Goal: Task Accomplishment & Management: Manage account settings

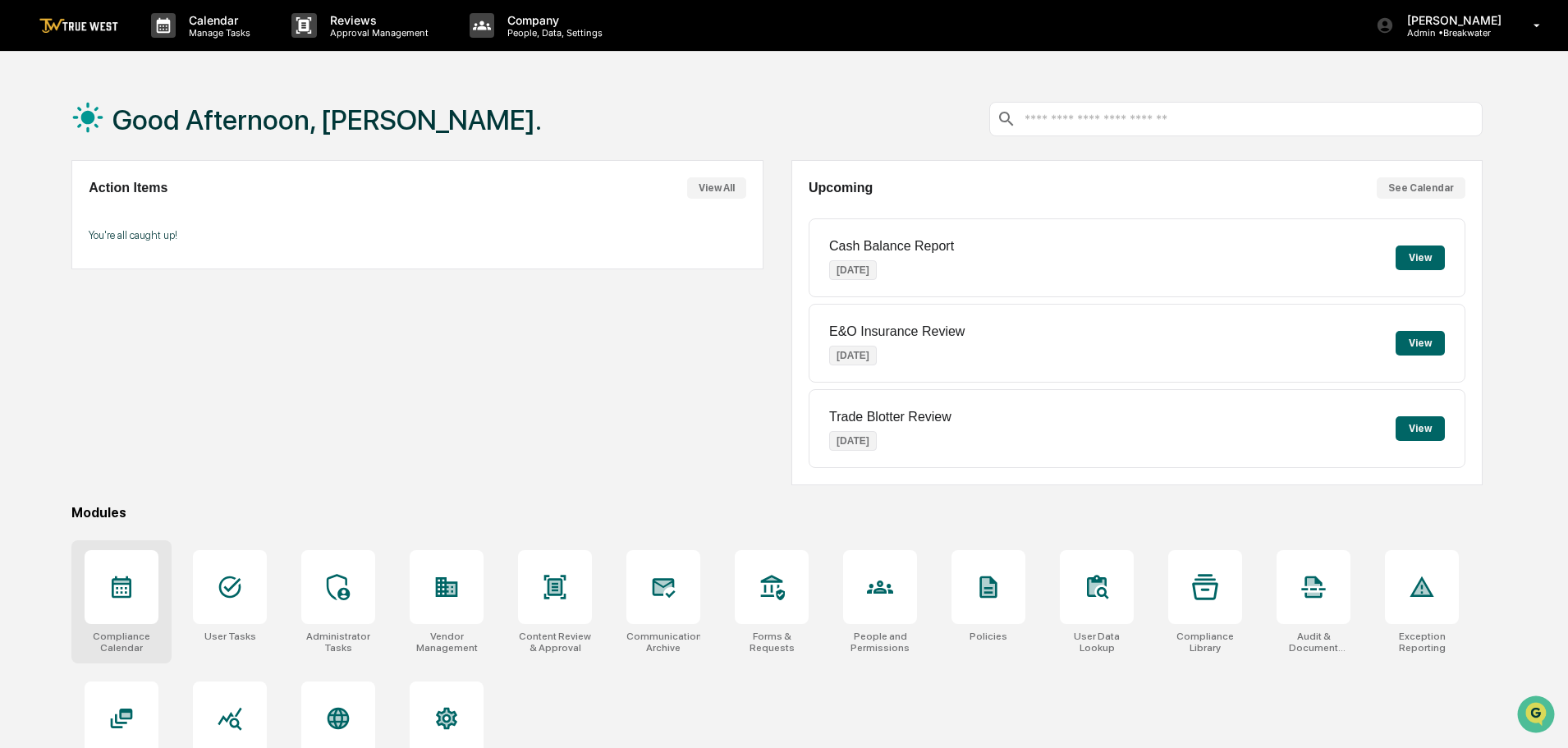
click at [118, 594] on icon at bounding box center [121, 587] width 19 height 22
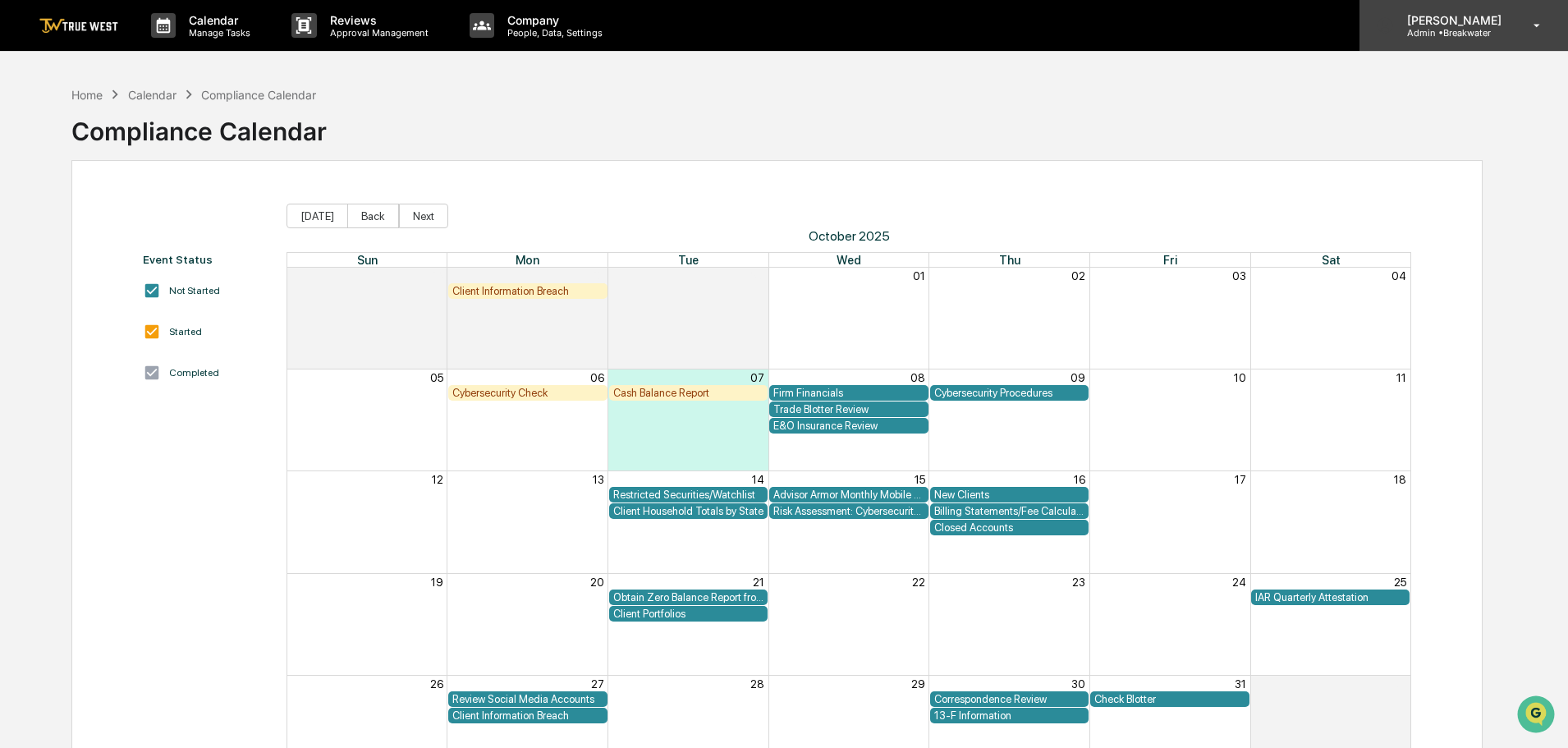
click at [1484, 33] on p "Admin • Breakwater" at bounding box center [1452, 33] width 116 height 11
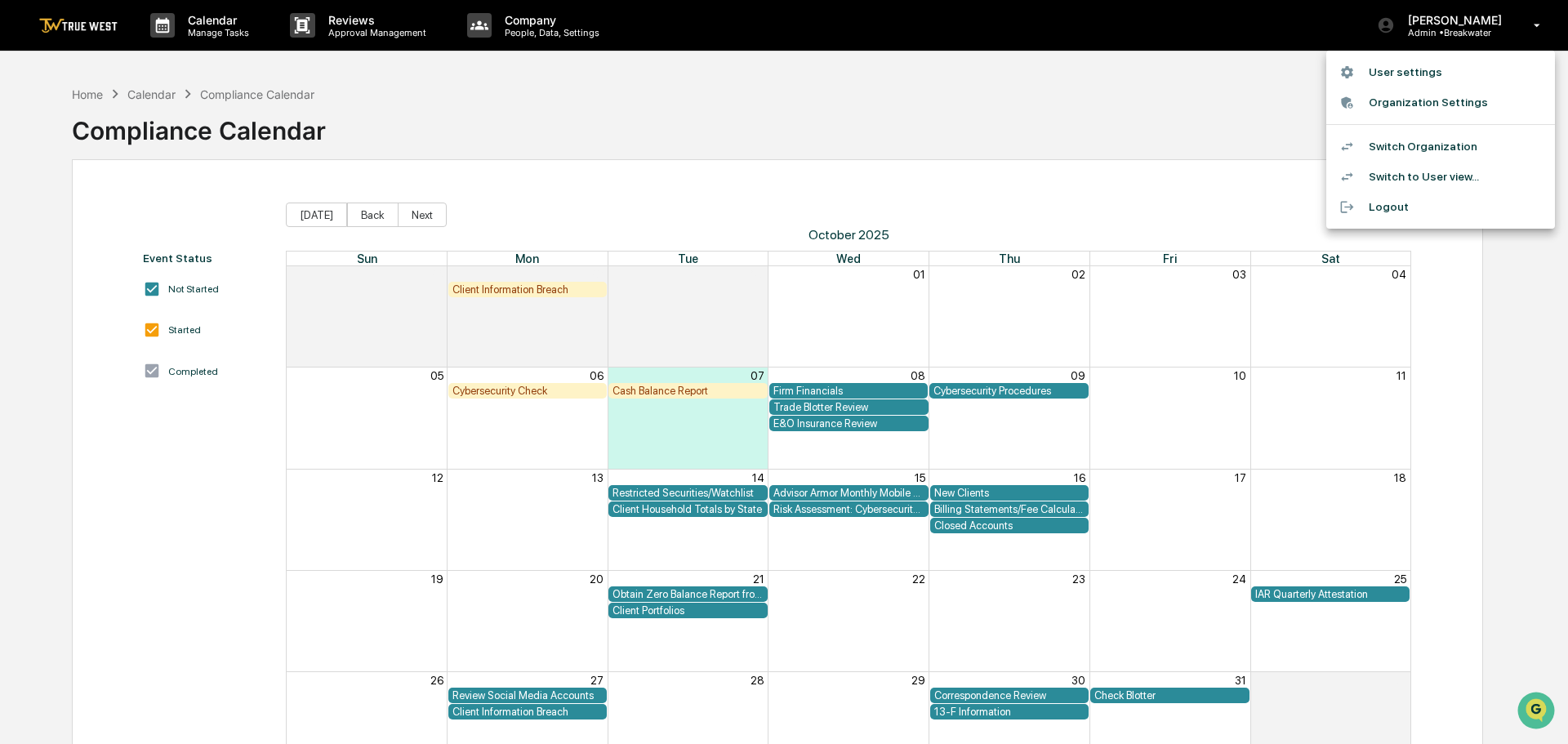
click at [1430, 146] on li "Switch Organization" at bounding box center [1440, 146] width 228 height 31
